Goal: Task Accomplishment & Management: Use online tool/utility

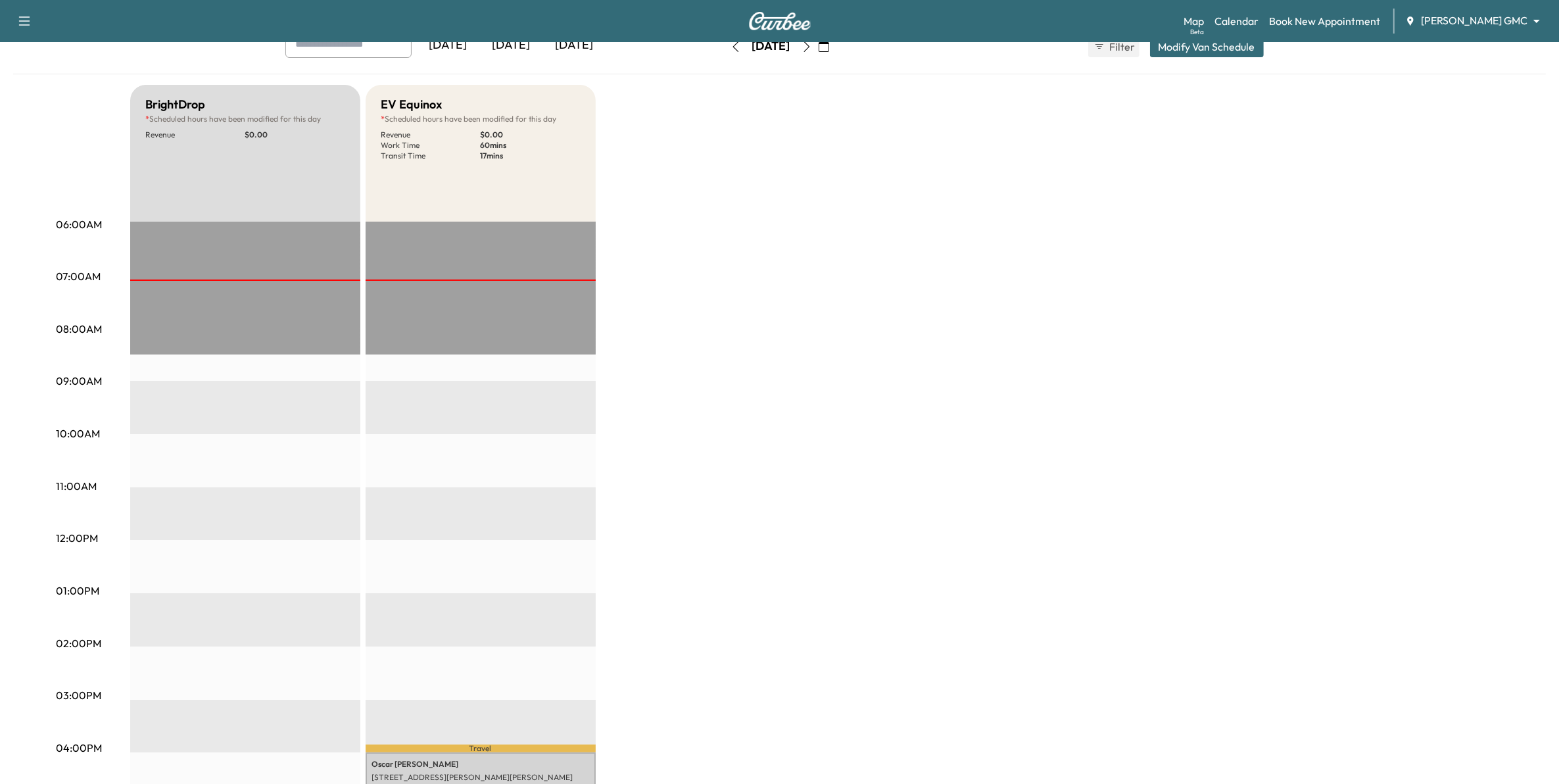
scroll to position [58, 0]
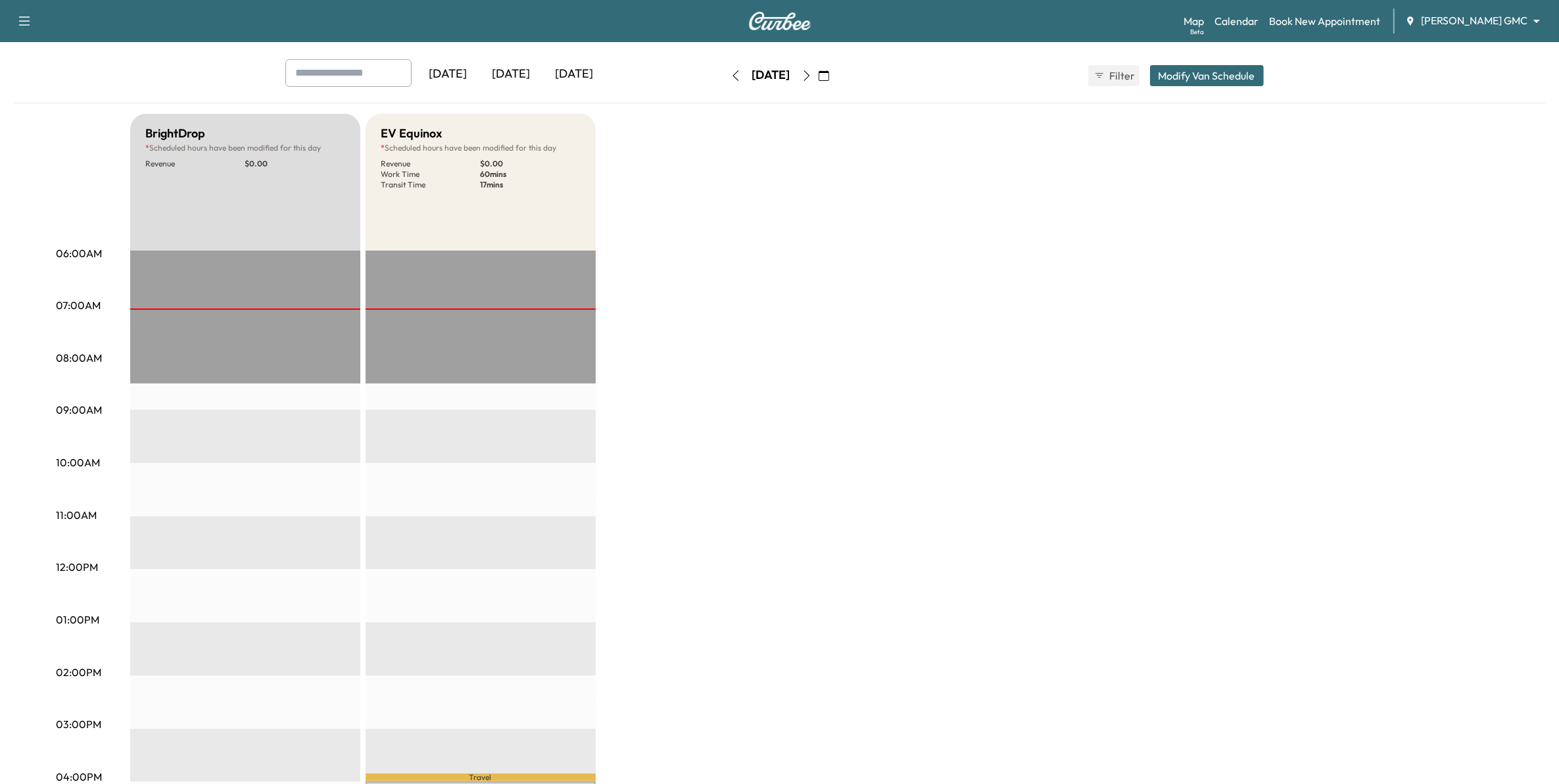
click at [1471, 12] on div "Map Beta Calendar Book New Appointment [PERSON_NAME] GMC ******** ​" at bounding box center [1366, 21] width 365 height 25
click at [1470, 25] on body "Support Log Out Map Beta Calendar Book New Appointment [PERSON_NAME] GMC ******…" at bounding box center [785, 334] width 1572 height 784
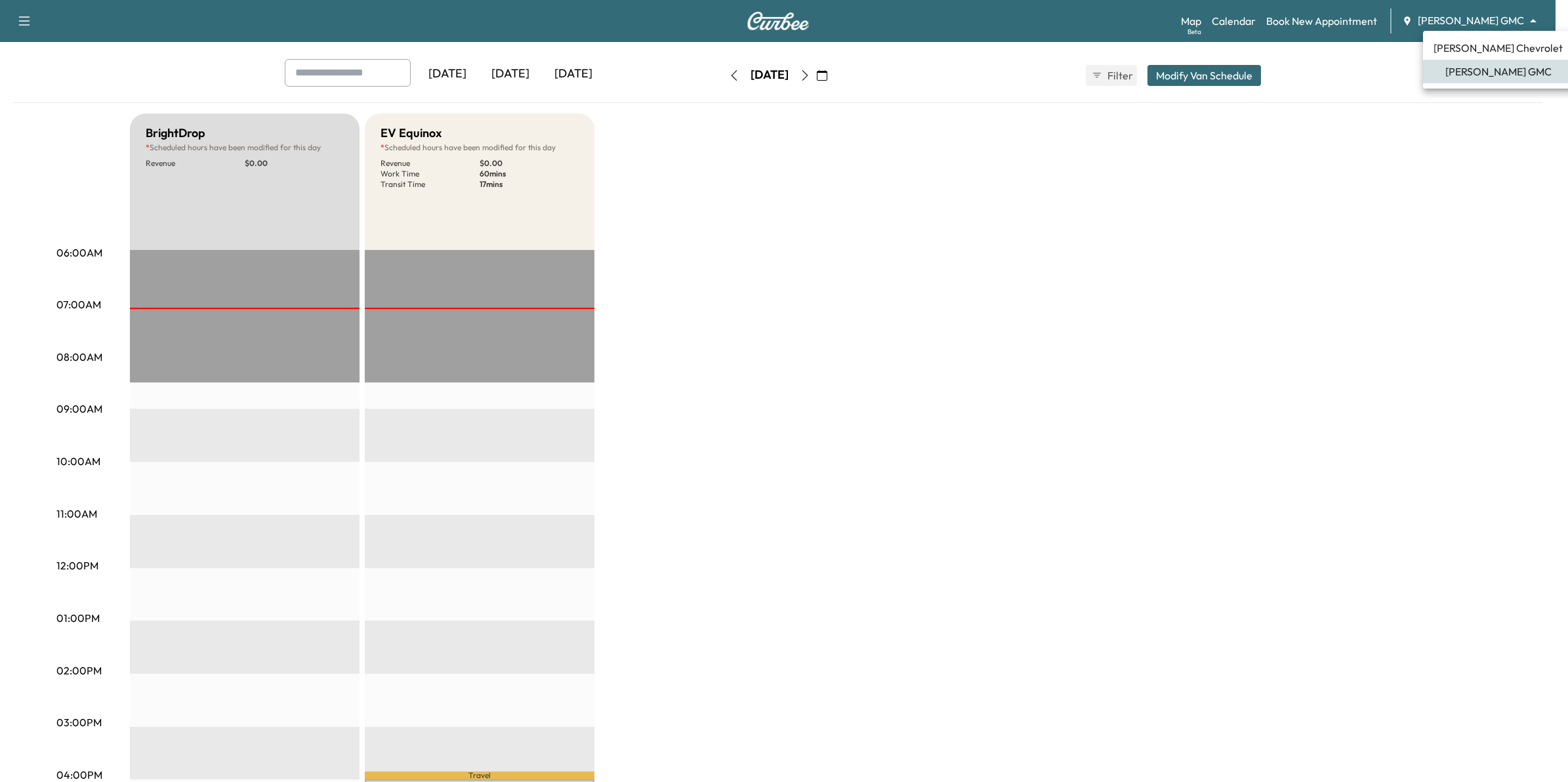
click at [1473, 58] on li "[PERSON_NAME] Chevrolet" at bounding box center [1498, 48] width 150 height 24
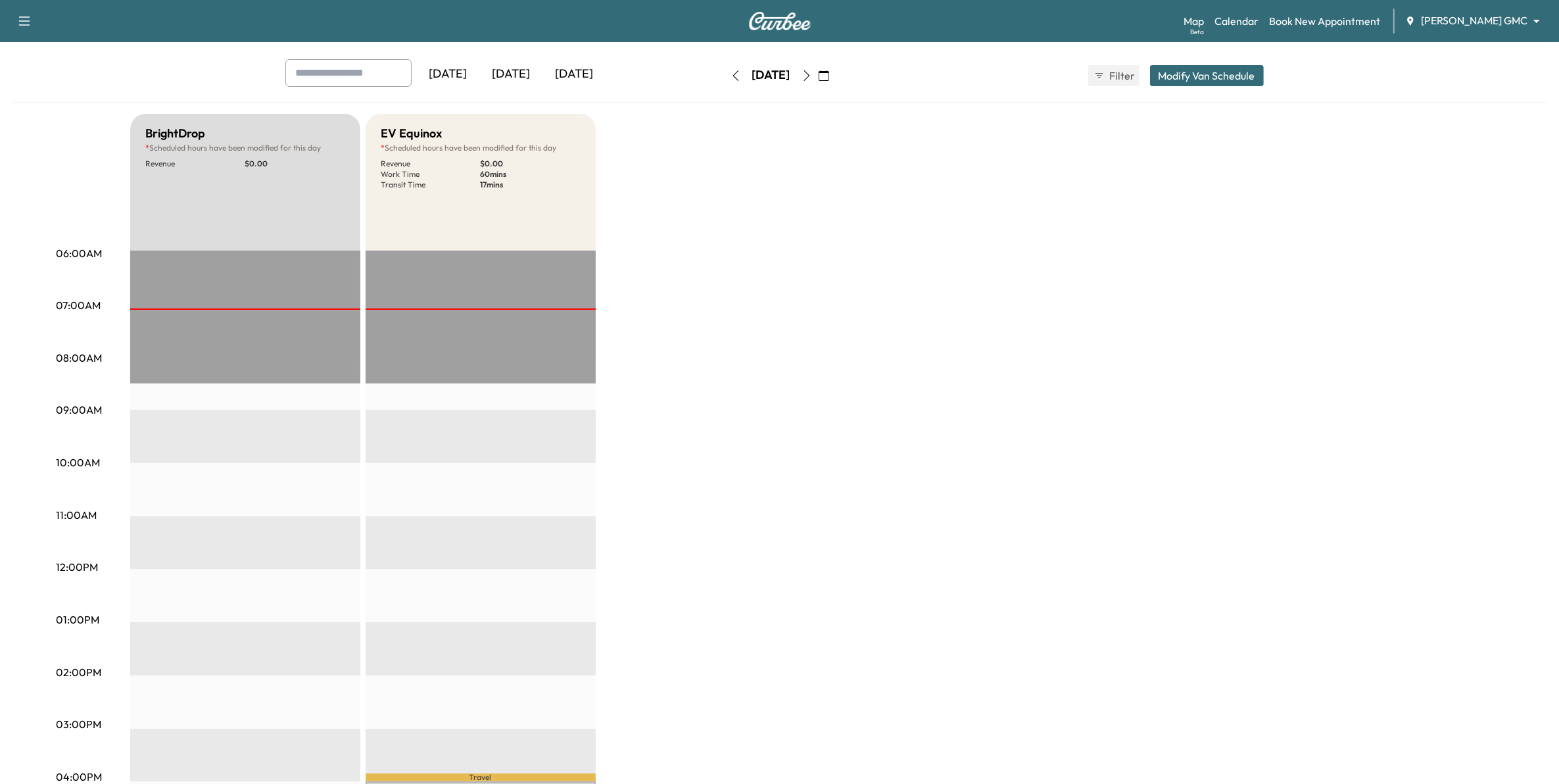
scroll to position [0, 0]
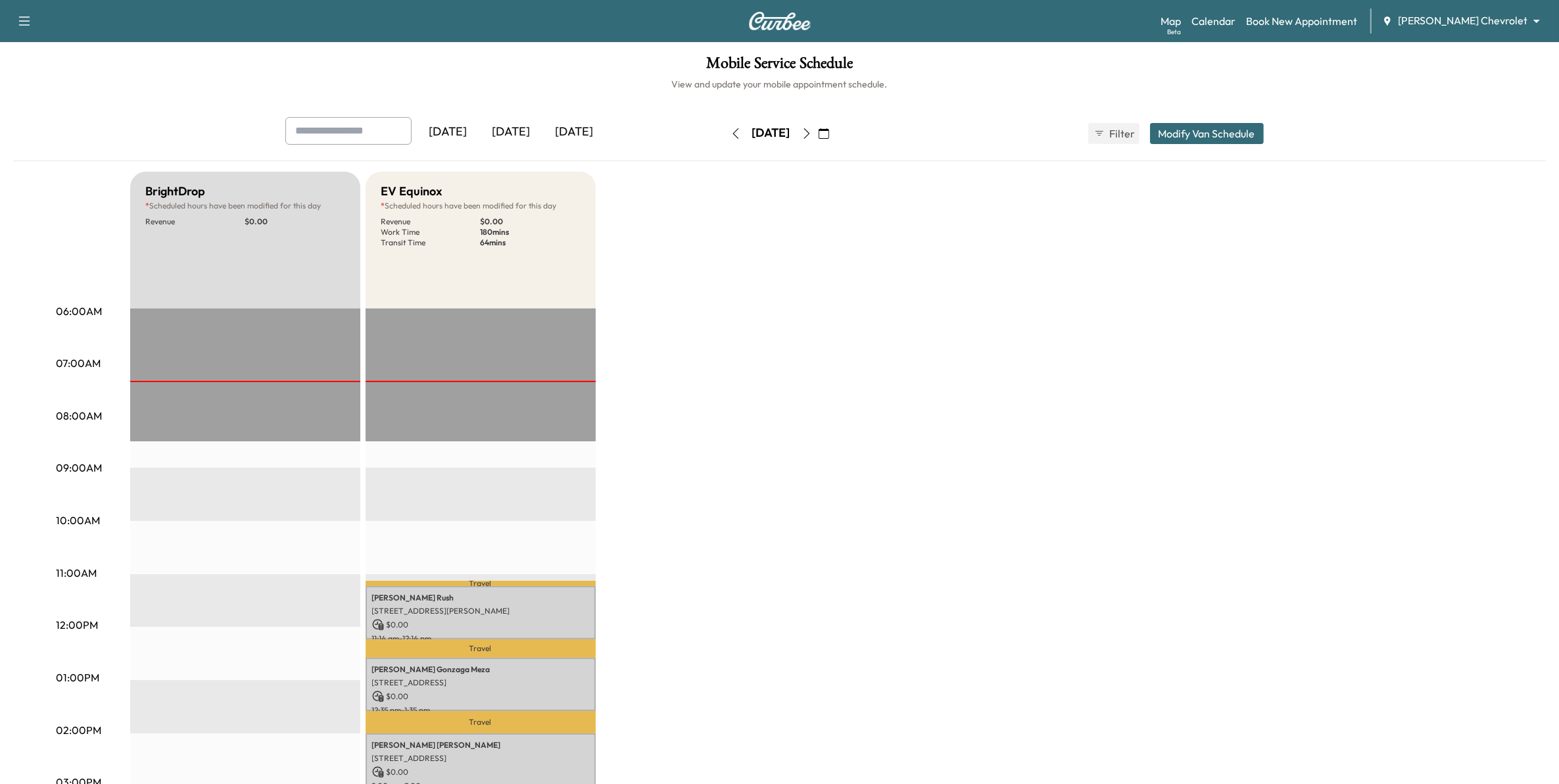
click at [829, 133] on icon "button" at bounding box center [824, 133] width 10 height 10
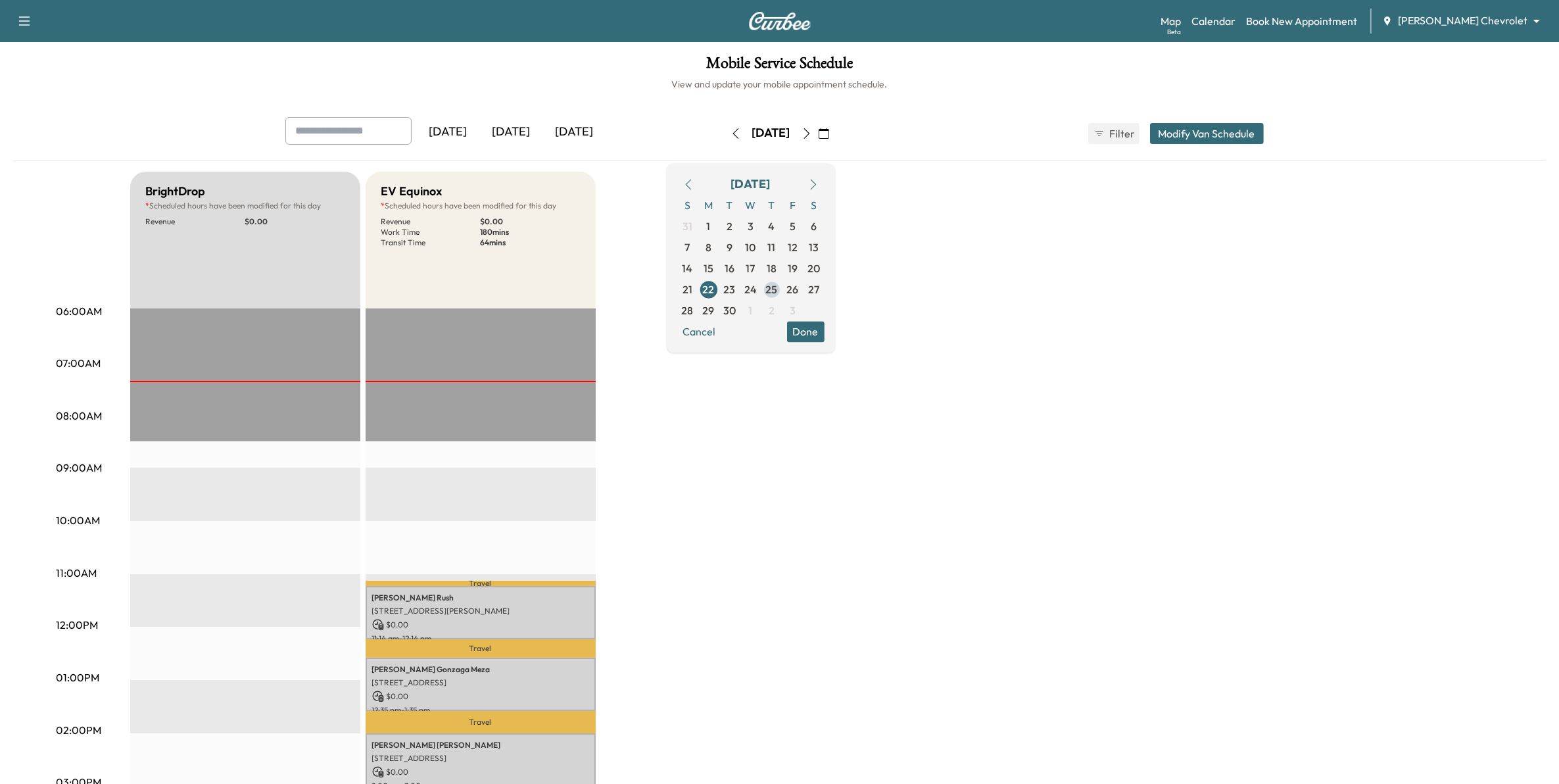
click at [778, 293] on span "25" at bounding box center [772, 289] width 12 height 16
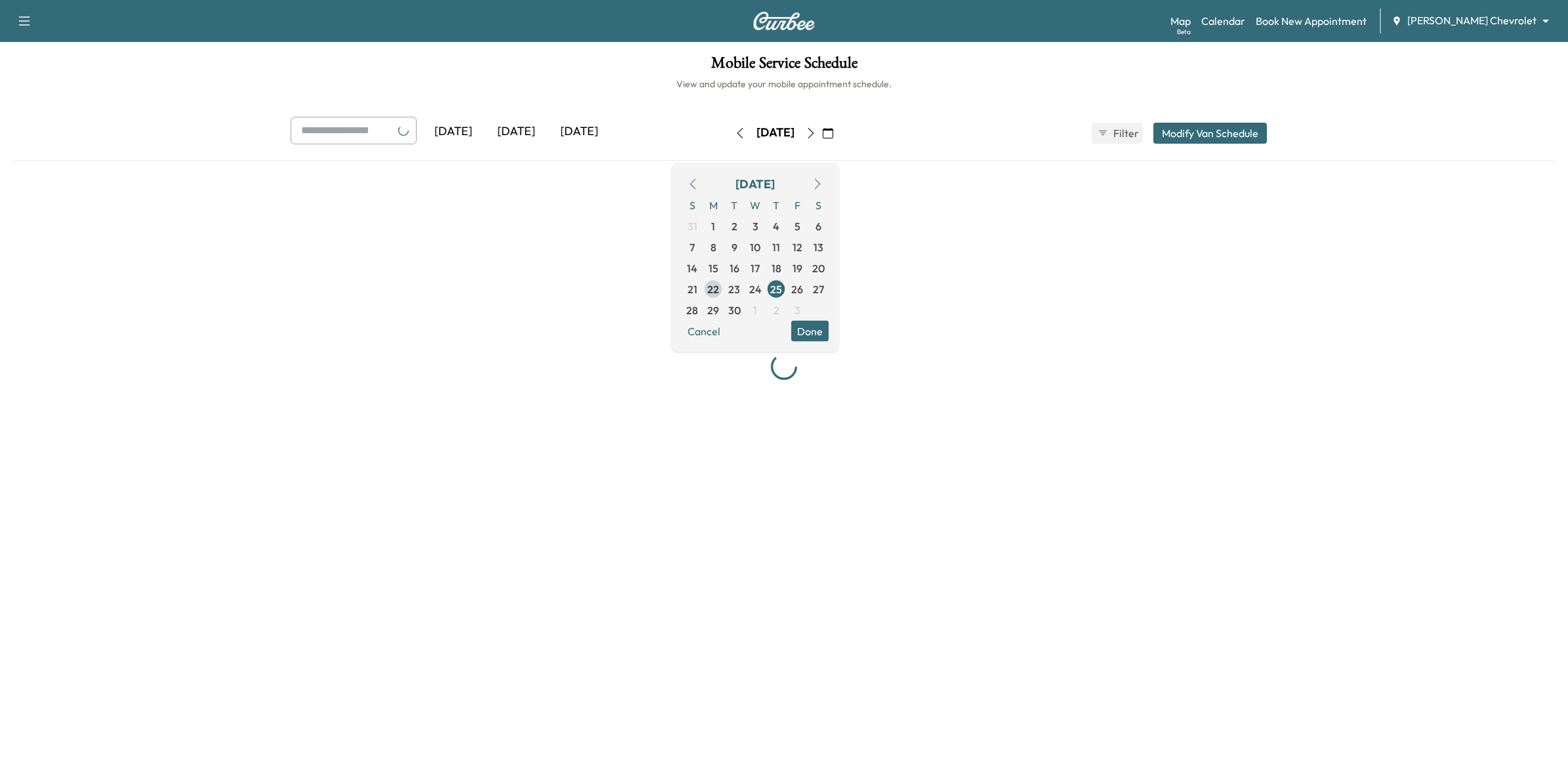
click at [829, 336] on button "Done" at bounding box center [810, 331] width 37 height 21
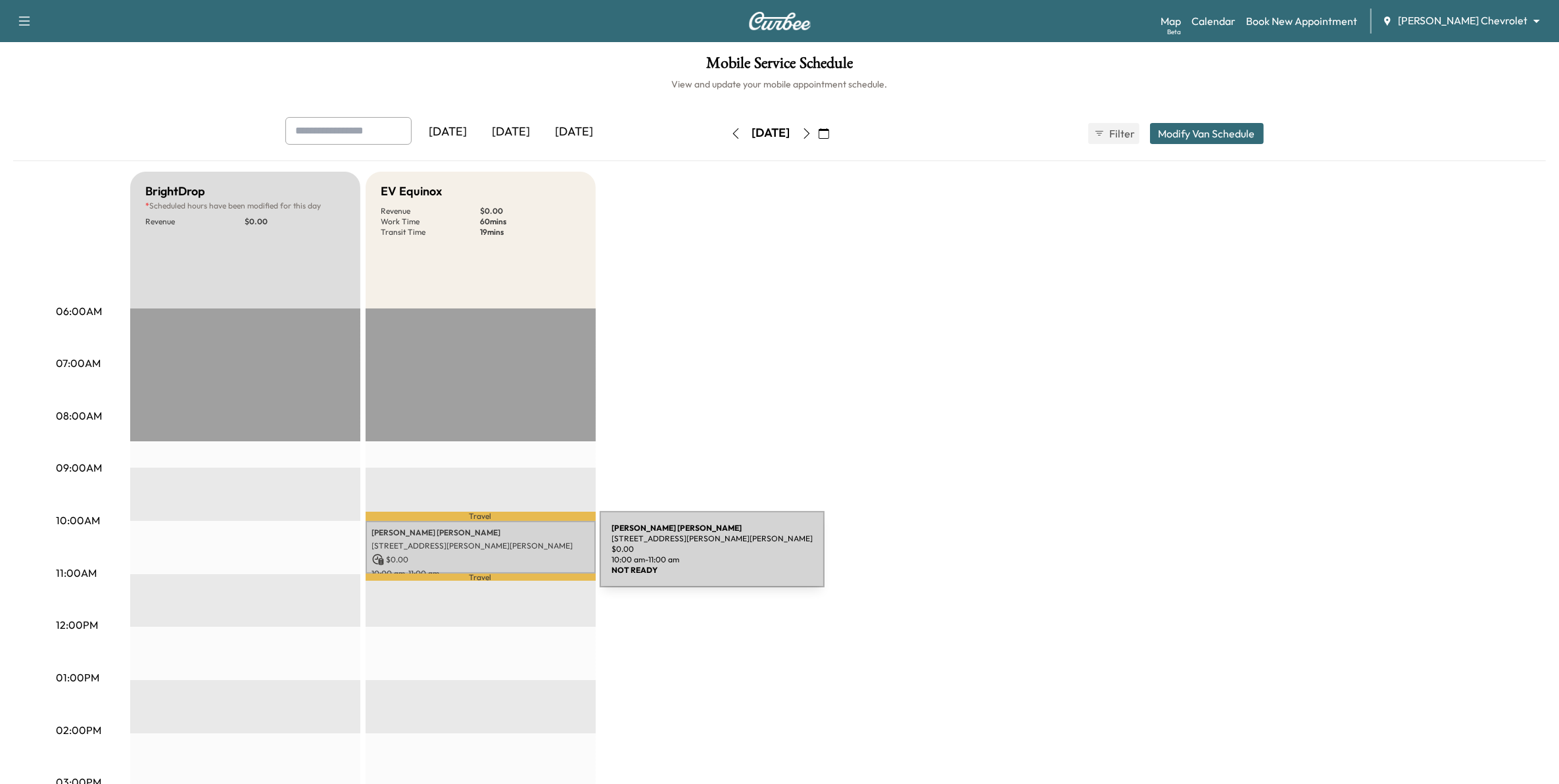
click at [501, 557] on p "$ 0.00" at bounding box center [480, 560] width 217 height 12
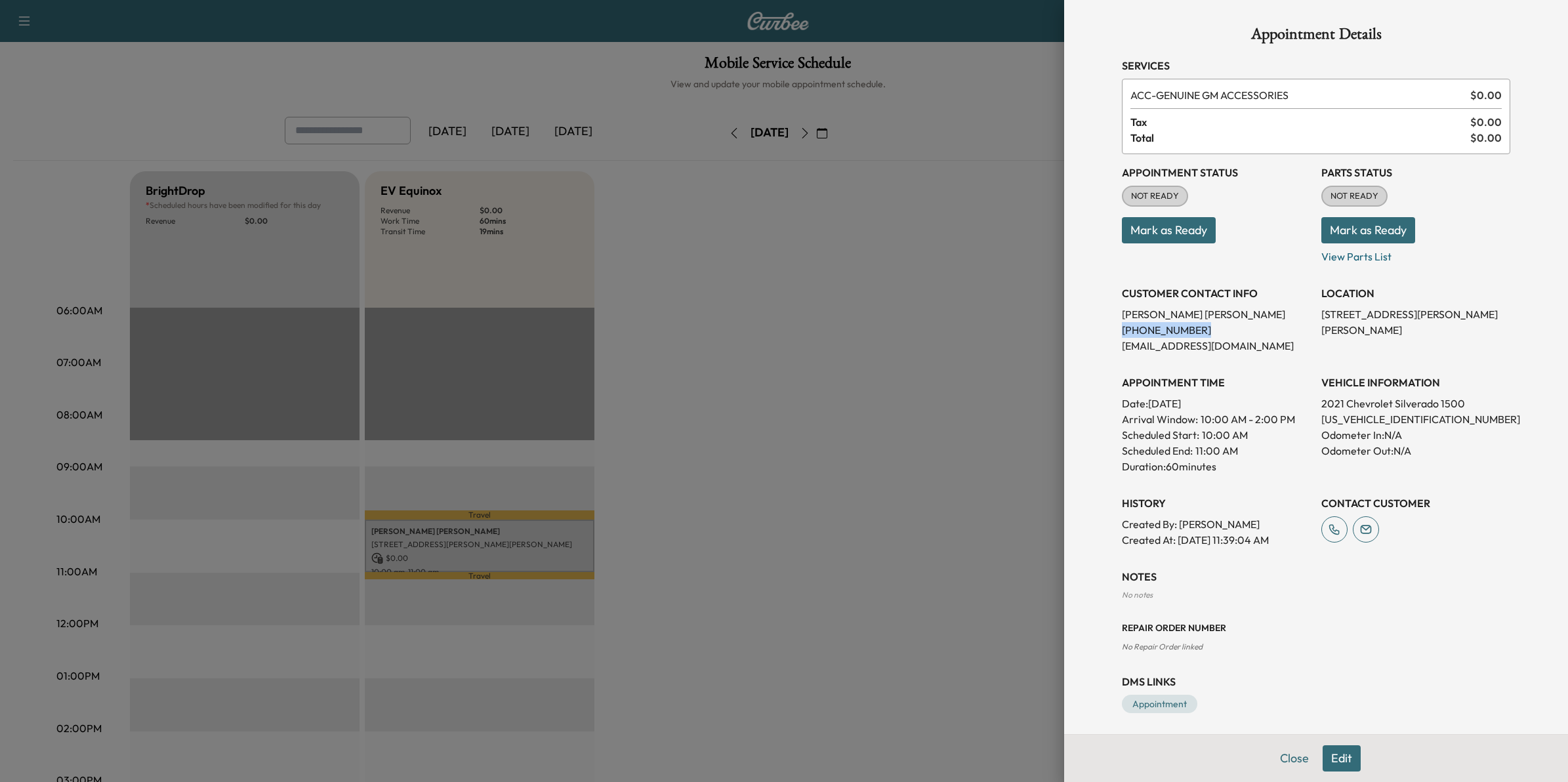
drag, startPoint x: 1184, startPoint y: 326, endPoint x: 1109, endPoint y: 329, distance: 75.1
click at [1109, 329] on div "Appointment Details Services ACC - GENUINE GM ACCESSORIES $ 0.00 Tax $ 0.00 Tot…" at bounding box center [1316, 370] width 420 height 739
drag, startPoint x: 1109, startPoint y: 329, endPoint x: 1123, endPoint y: 330, distance: 14.0
copy p "[PHONE_NUMBER]"
click at [834, 456] on div at bounding box center [784, 391] width 1568 height 782
